Goal: Check status: Check status

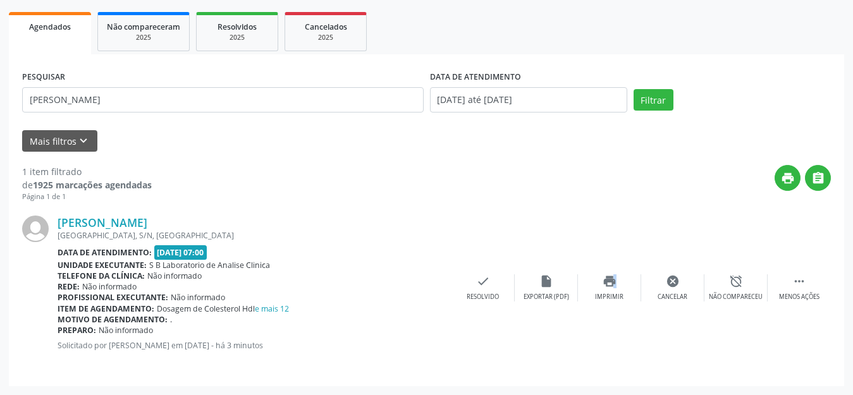
scroll to position [177, 0]
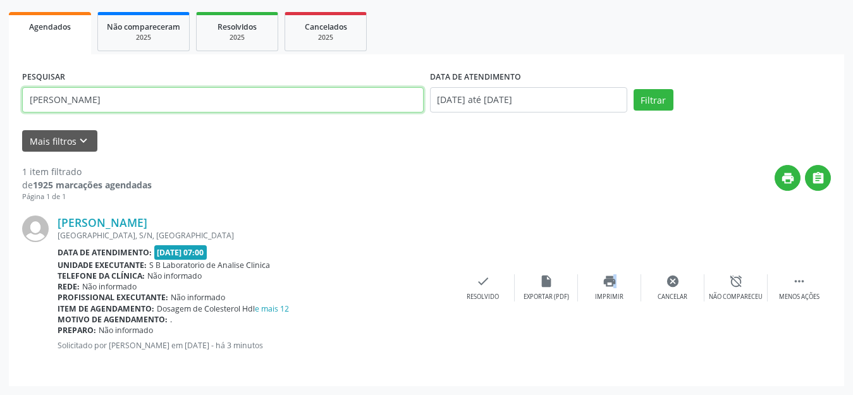
click at [322, 104] on input "[PERSON_NAME]" at bounding box center [222, 99] width 401 height 25
drag, startPoint x: 322, startPoint y: 104, endPoint x: 0, endPoint y: 134, distance: 323.2
click at [0, 133] on div "Acompanhamento Acompanhe a situação das marcações correntes e finalizadas Relat…" at bounding box center [426, 144] width 853 height 503
type input "marli"
click at [633, 89] on button "Filtrar" at bounding box center [653, 99] width 40 height 21
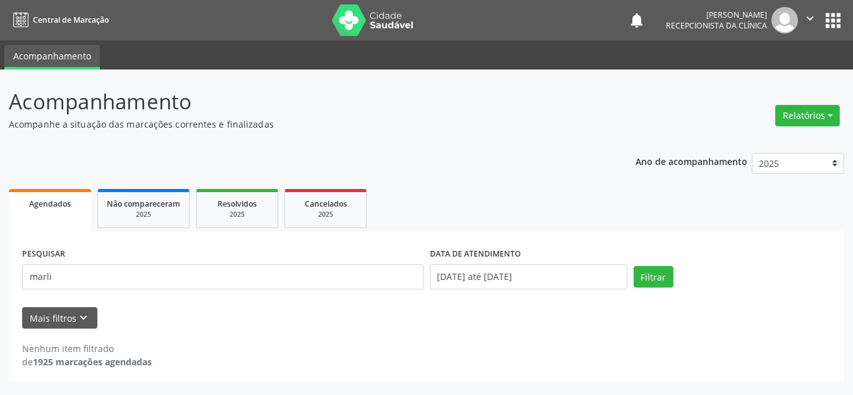
scroll to position [0, 0]
click at [233, 195] on link "Resolvidos 2025" at bounding box center [237, 208] width 82 height 39
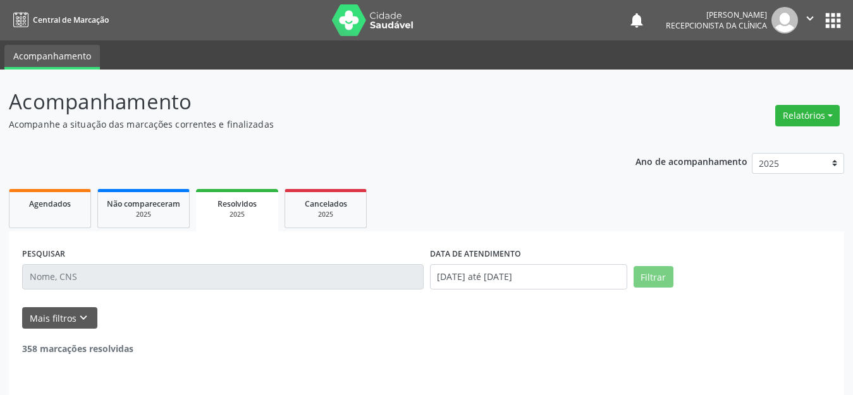
click at [309, 277] on input "text" at bounding box center [222, 276] width 401 height 25
click at [293, 282] on input "text" at bounding box center [222, 276] width 401 height 25
click at [144, 281] on input "text" at bounding box center [222, 276] width 401 height 25
click at [111, 280] on input "text" at bounding box center [222, 276] width 401 height 25
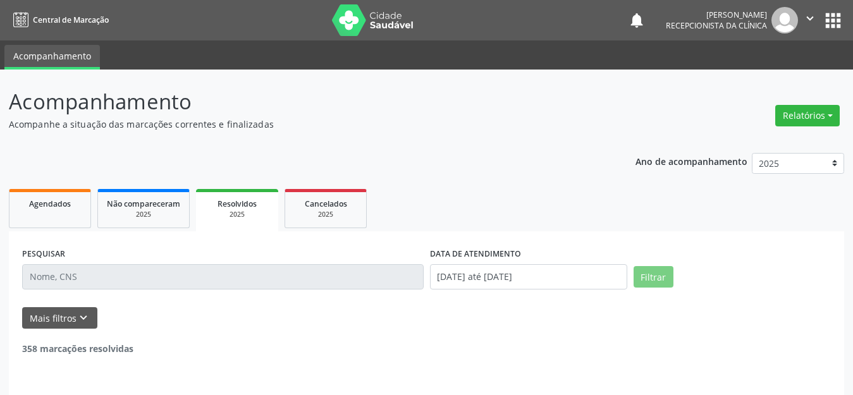
click at [111, 280] on input "text" at bounding box center [222, 276] width 401 height 25
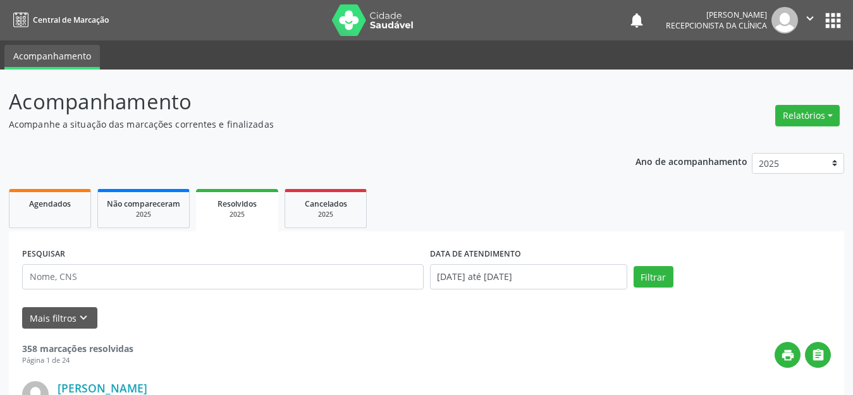
scroll to position [126, 0]
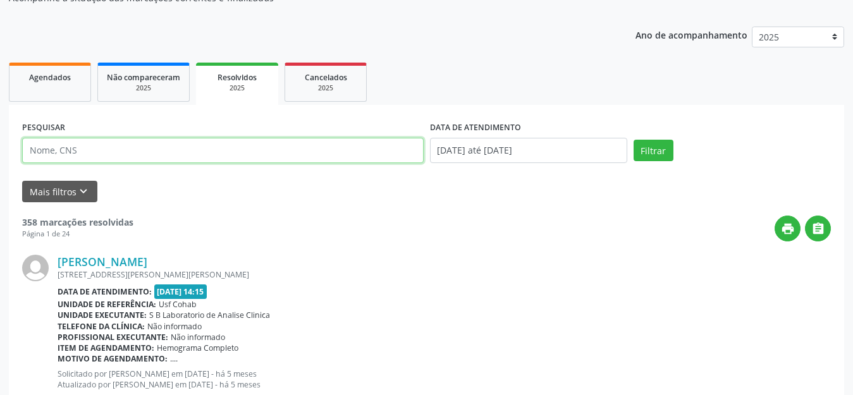
click at [141, 150] on input "text" at bounding box center [222, 150] width 401 height 25
type input "MARLI"
click at [633, 140] on button "Filtrar" at bounding box center [653, 150] width 40 height 21
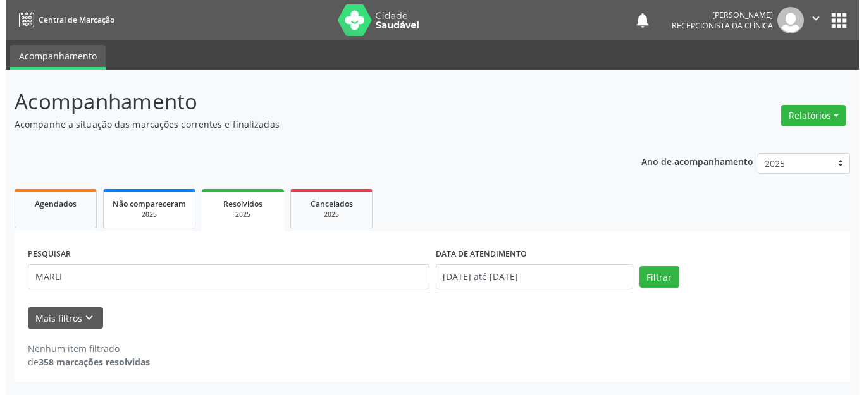
scroll to position [0, 0]
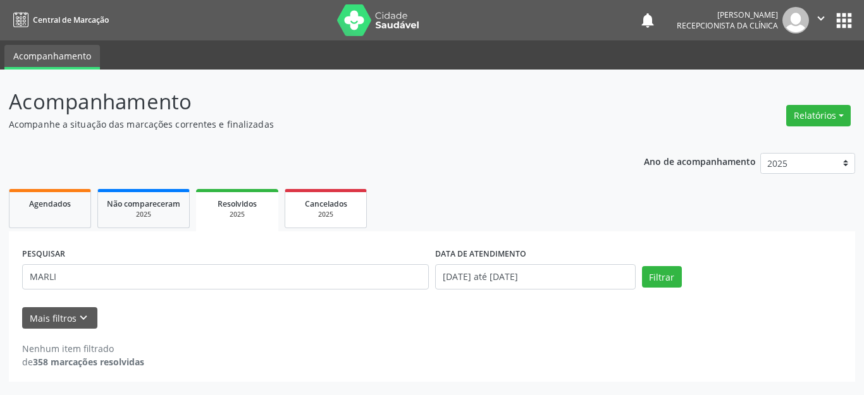
click at [313, 200] on span "Cancelados" at bounding box center [326, 204] width 42 height 11
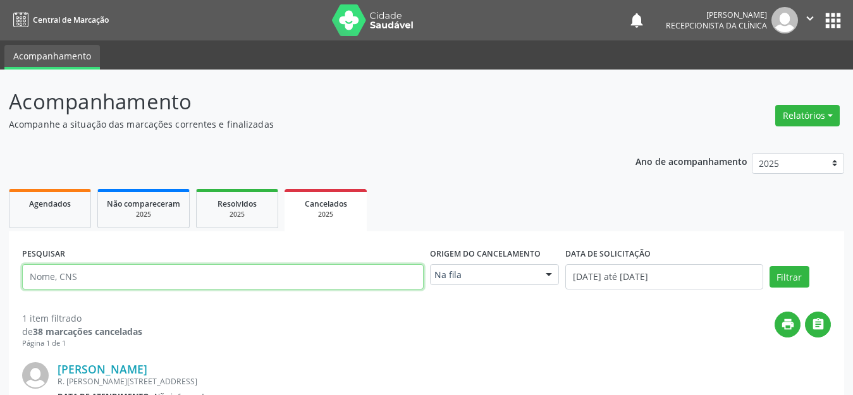
click at [227, 275] on input "text" at bounding box center [222, 276] width 401 height 25
type input "MARLI"
click at [769, 266] on button "Filtrar" at bounding box center [789, 276] width 40 height 21
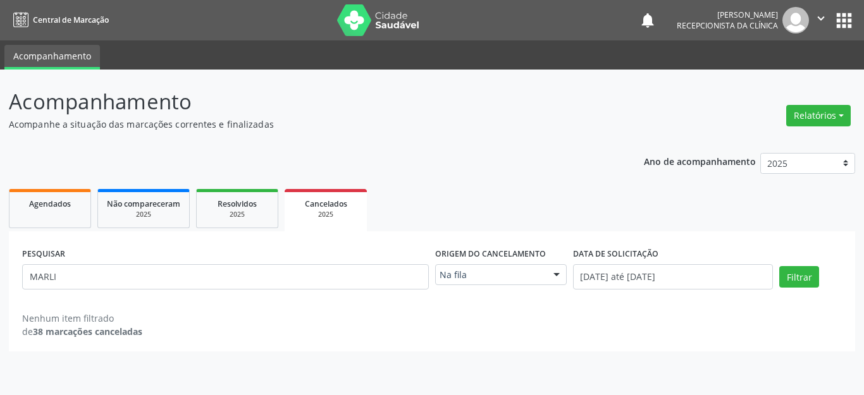
click at [339, 22] on img at bounding box center [378, 20] width 82 height 32
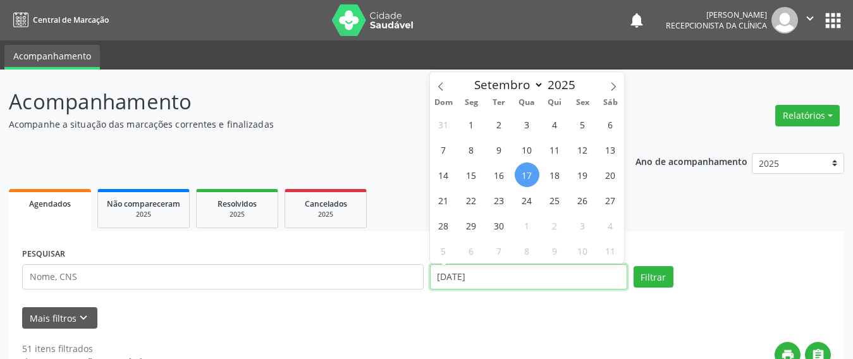
click at [485, 271] on input "17/09/2025" at bounding box center [528, 276] width 197 height 25
click at [470, 195] on span "22" at bounding box center [471, 200] width 25 height 25
type input "22/09/2025"
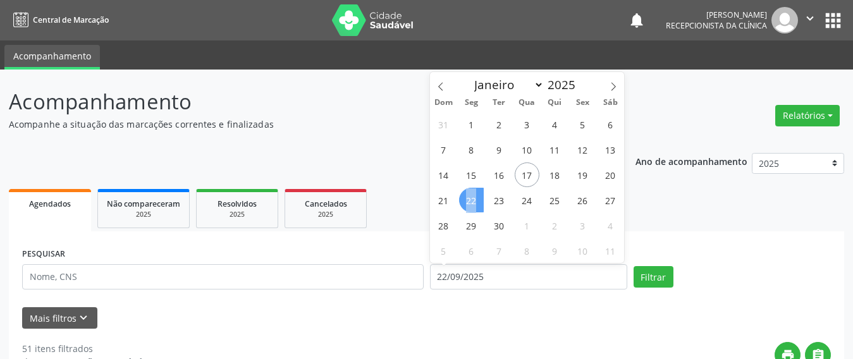
click at [470, 195] on span "22" at bounding box center [471, 200] width 25 height 25
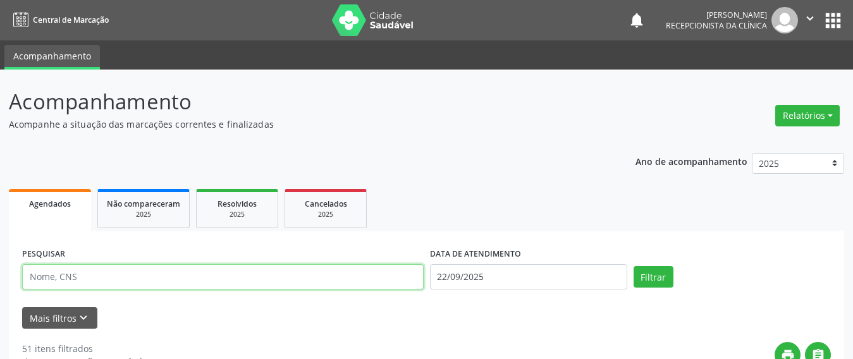
click at [112, 274] on input "text" at bounding box center [222, 276] width 401 height 25
click at [633, 266] on button "Filtrar" at bounding box center [653, 276] width 40 height 21
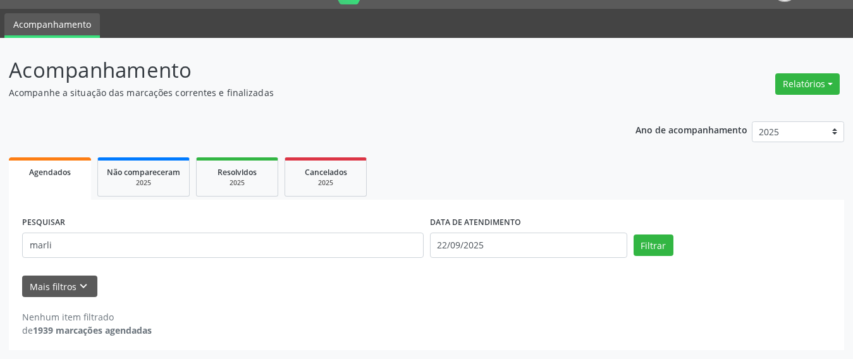
scroll to position [32, 0]
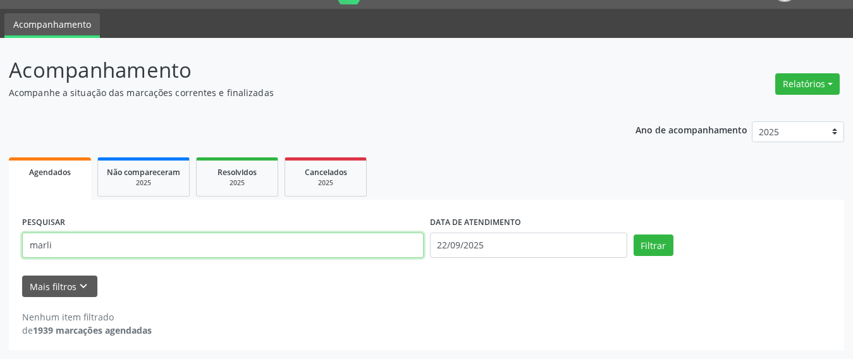
drag, startPoint x: 104, startPoint y: 248, endPoint x: 0, endPoint y: 301, distance: 116.2
click at [0, 298] on div "Acompanhamento Acompanhe a situação das marcações correntes e finalizadas Relat…" at bounding box center [426, 198] width 853 height 321
click at [633, 235] on button "Filtrar" at bounding box center [653, 245] width 40 height 21
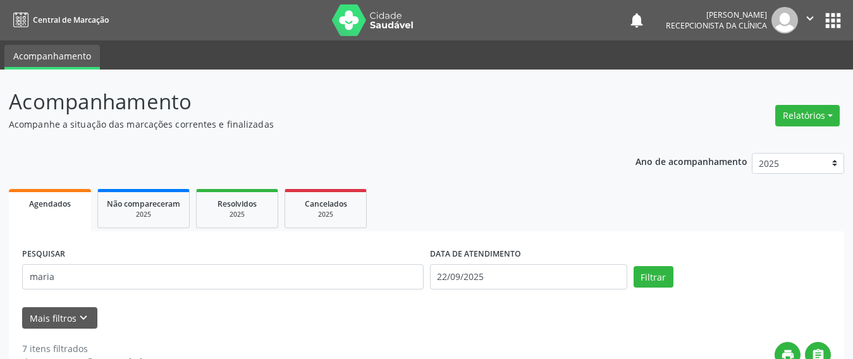
scroll to position [126, 0]
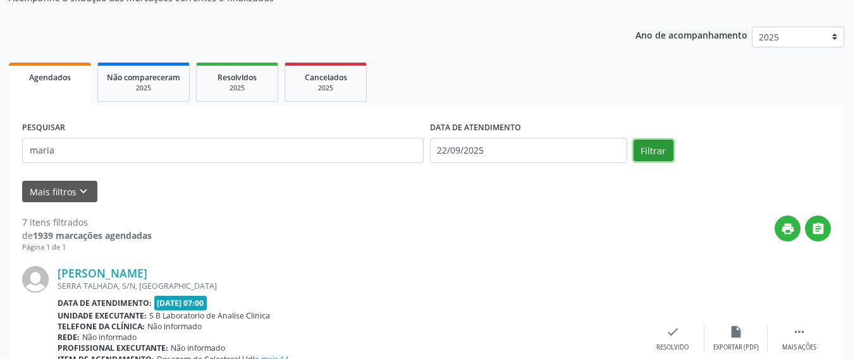
click at [659, 150] on button "Filtrar" at bounding box center [653, 150] width 40 height 21
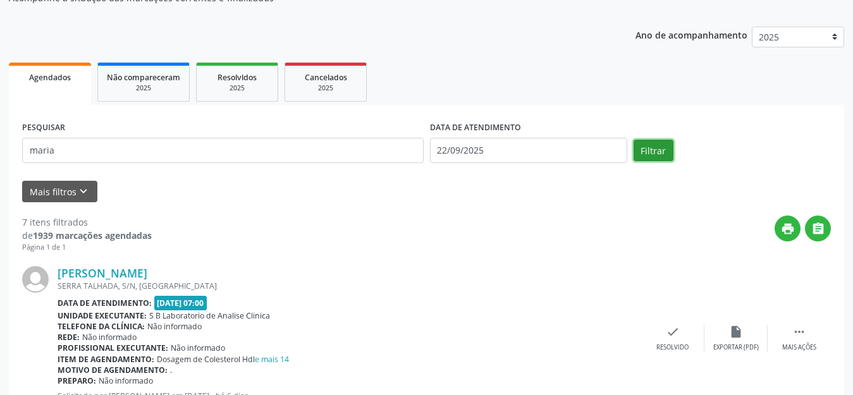
click at [663, 152] on button "Filtrar" at bounding box center [653, 150] width 40 height 21
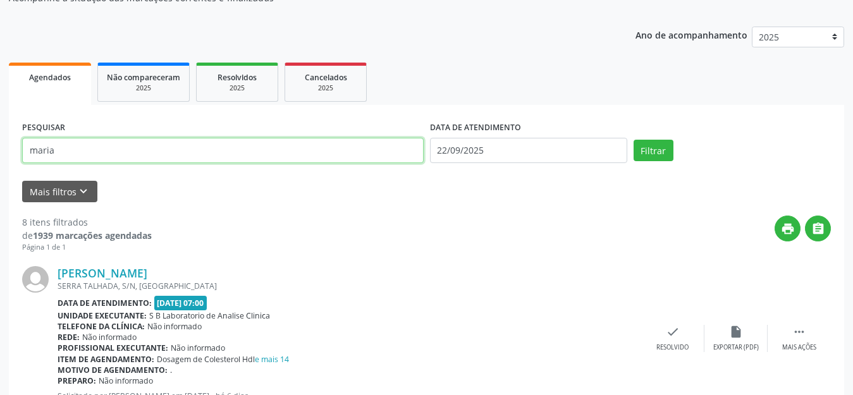
drag, startPoint x: 84, startPoint y: 150, endPoint x: 0, endPoint y: 176, distance: 88.2
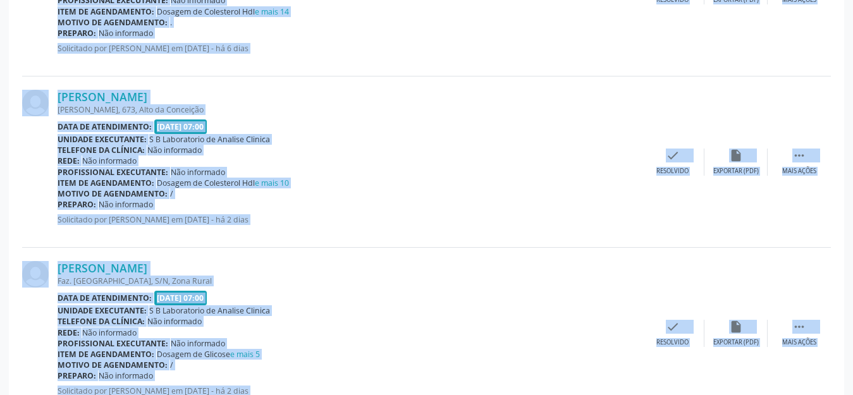
drag, startPoint x: 0, startPoint y: 176, endPoint x: 0, endPoint y: 420, distance: 243.4
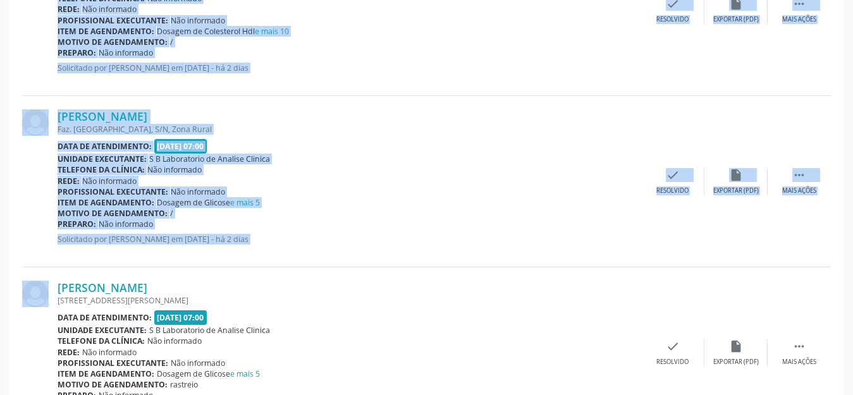
click at [558, 148] on div "Data de atendimento: 22/09/2025 - 07:00" at bounding box center [350, 146] width 584 height 15
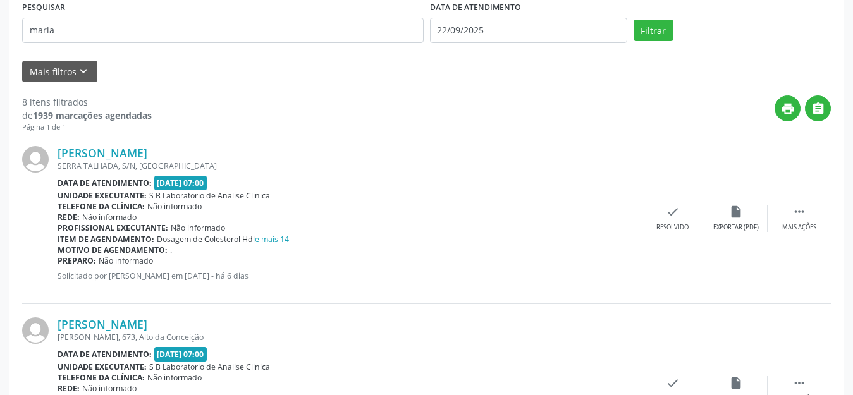
scroll to position [57, 0]
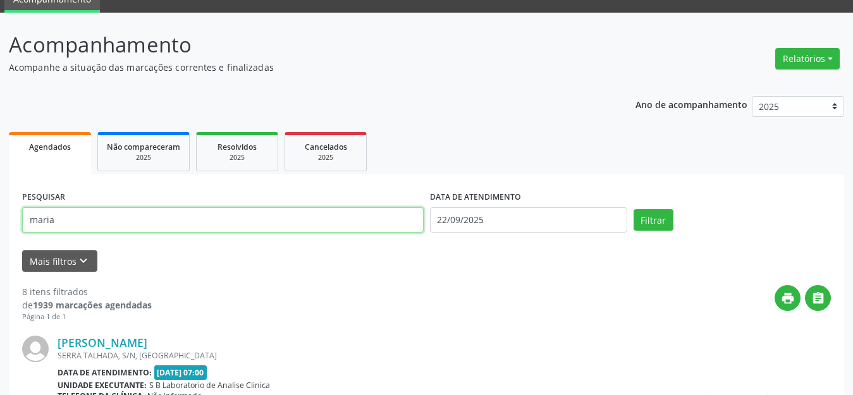
drag, startPoint x: 71, startPoint y: 223, endPoint x: 385, endPoint y: 205, distance: 314.1
type input "marli"
click at [633, 209] on button "Filtrar" at bounding box center [653, 219] width 40 height 21
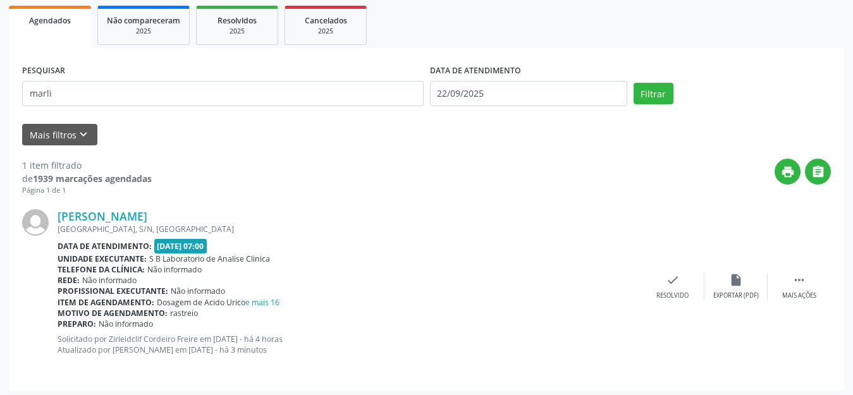
scroll to position [188, 0]
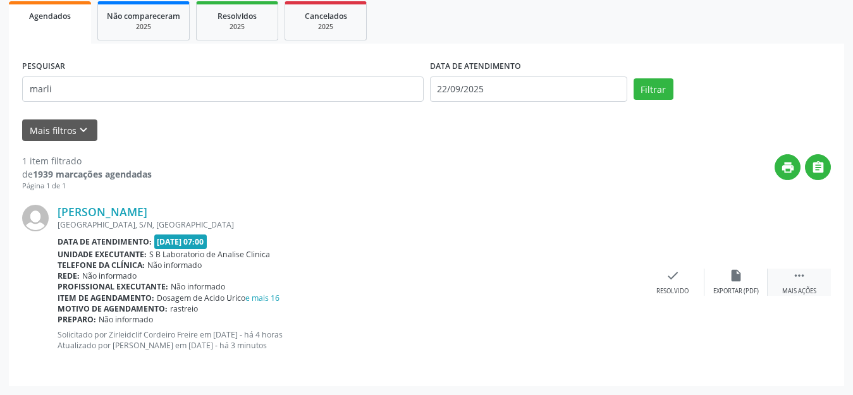
click at [807, 289] on div "Mais ações" at bounding box center [799, 291] width 34 height 9
click at [616, 279] on icon "print" at bounding box center [609, 276] width 14 height 14
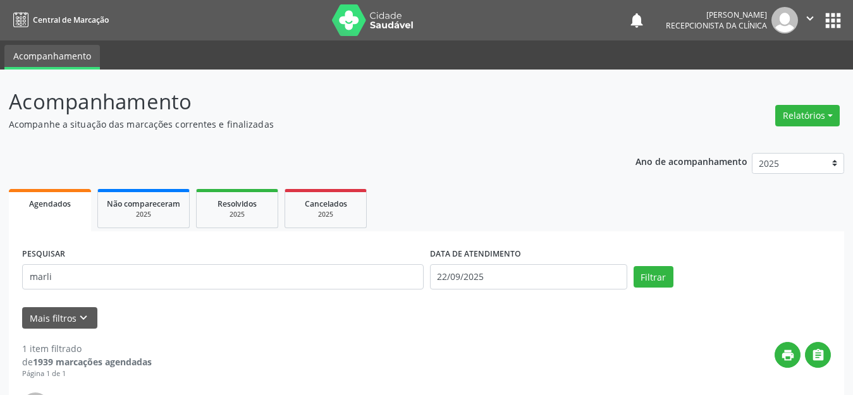
click at [355, 4] on img at bounding box center [373, 20] width 82 height 32
click at [349, 8] on img at bounding box center [373, 20] width 82 height 32
